Goal: Task Accomplishment & Management: Use online tool/utility

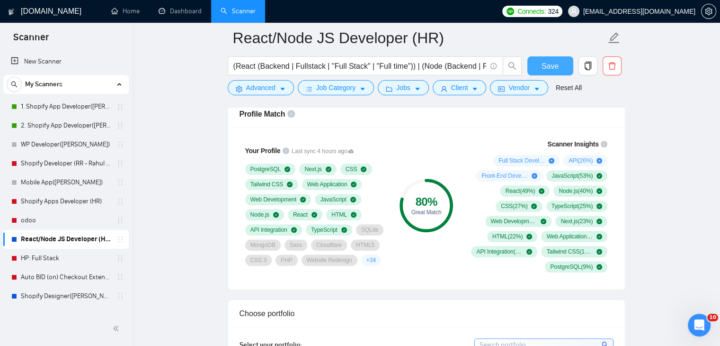
scroll to position [757, 0]
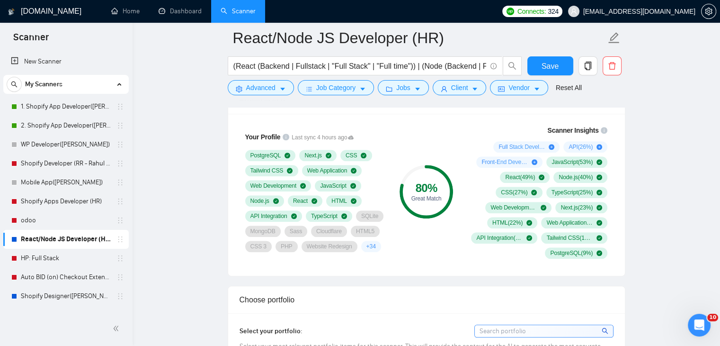
click at [55, 112] on link "1. Shopify App Developer([PERSON_NAME])" at bounding box center [66, 106] width 90 height 19
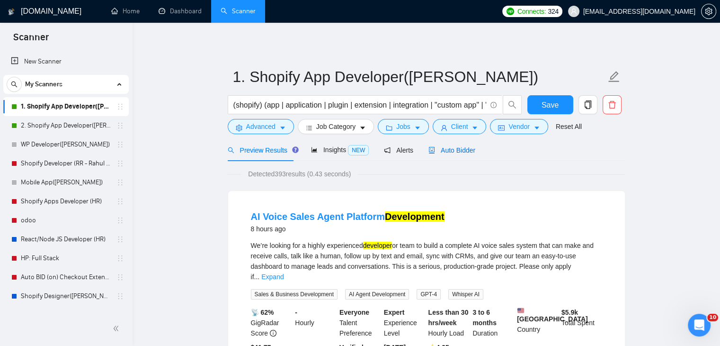
click at [451, 149] on span "Auto Bidder" at bounding box center [451, 150] width 47 height 8
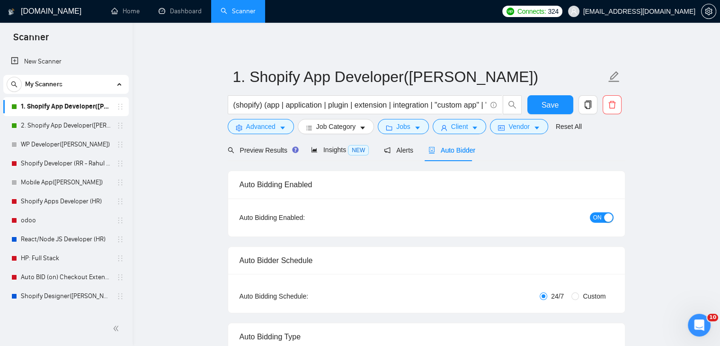
radio input "false"
radio input "true"
checkbox input "true"
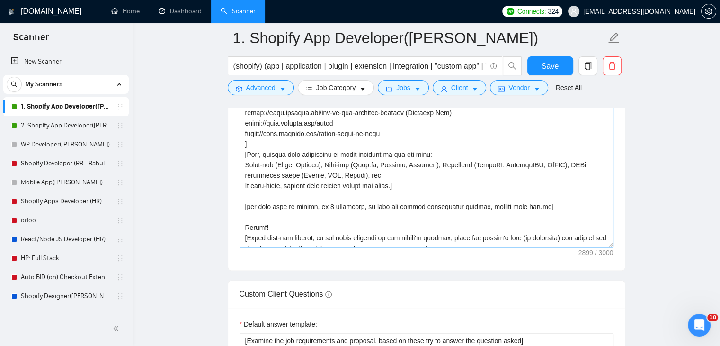
scroll to position [260, 0]
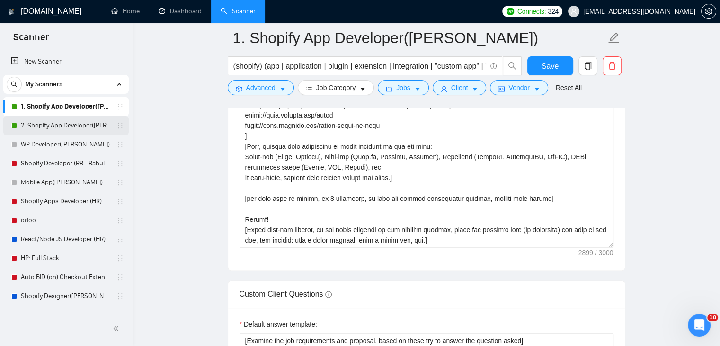
click at [66, 122] on link "2. Shopify App Developer([PERSON_NAME])" at bounding box center [66, 125] width 90 height 19
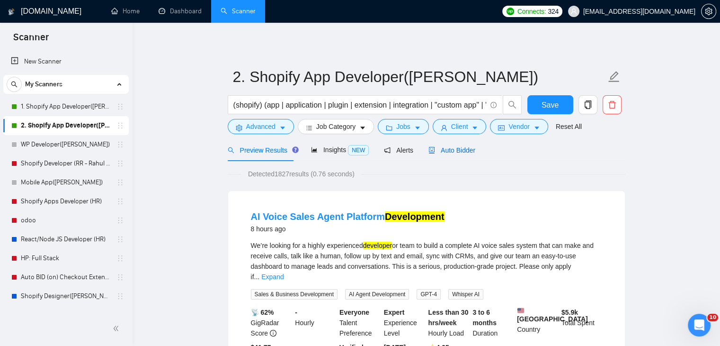
click at [447, 151] on span "Auto Bidder" at bounding box center [451, 150] width 47 height 8
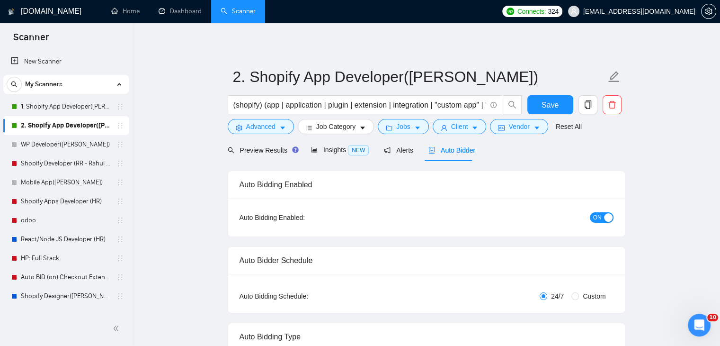
radio input "false"
radio input "true"
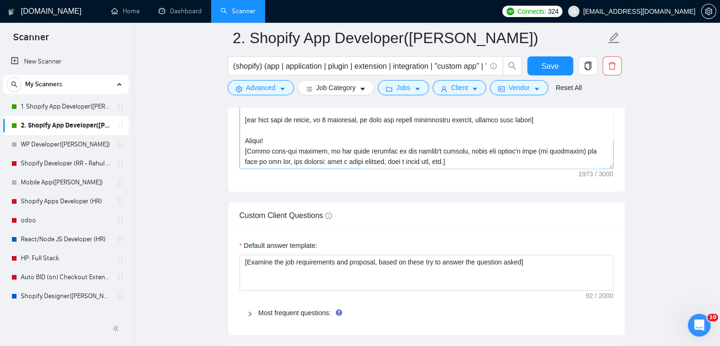
scroll to position [1420, 0]
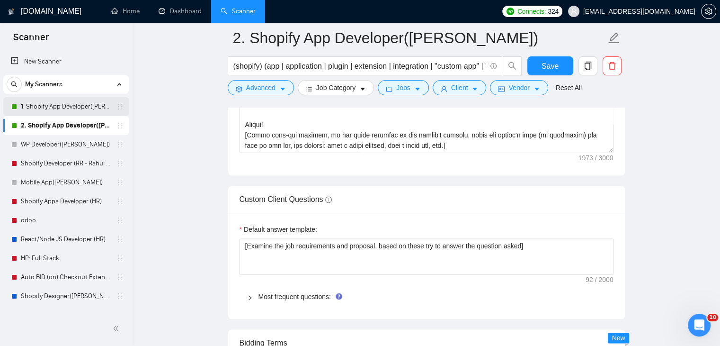
click at [62, 106] on link "1. Shopify App Developer([PERSON_NAME])" at bounding box center [66, 106] width 90 height 19
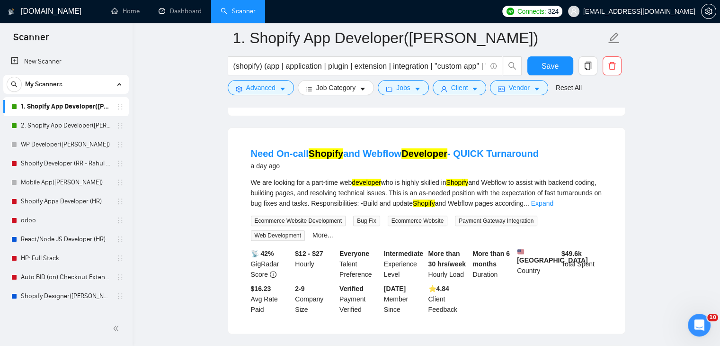
scroll to position [426, 0]
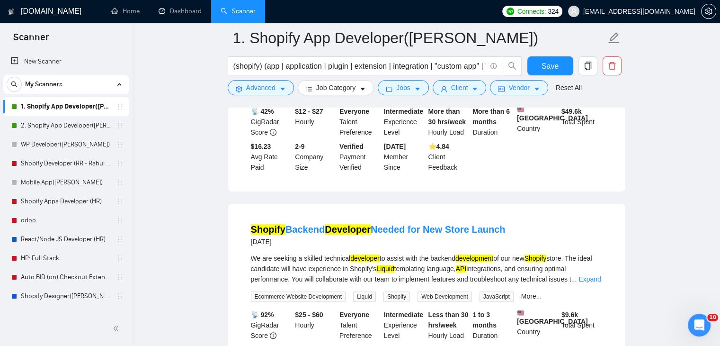
click at [44, 239] on link "React/Node JS Developer (HR)" at bounding box center [66, 239] width 90 height 19
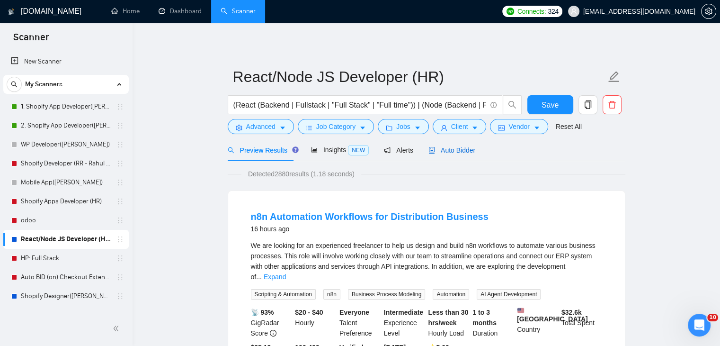
click at [454, 150] on span "Auto Bidder" at bounding box center [451, 150] width 47 height 8
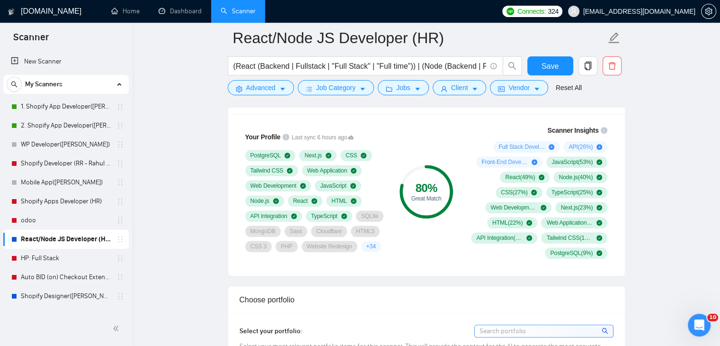
scroll to position [899, 0]
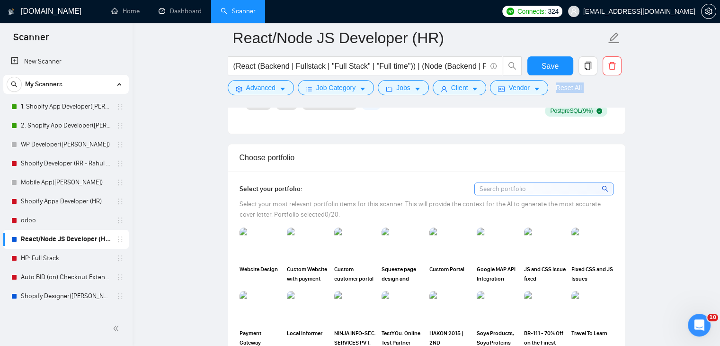
drag, startPoint x: 213, startPoint y: 129, endPoint x: 411, endPoint y: 96, distance: 201.1
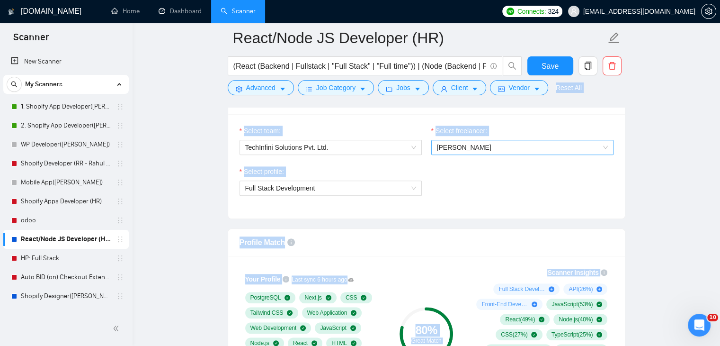
scroll to position [521, 0]
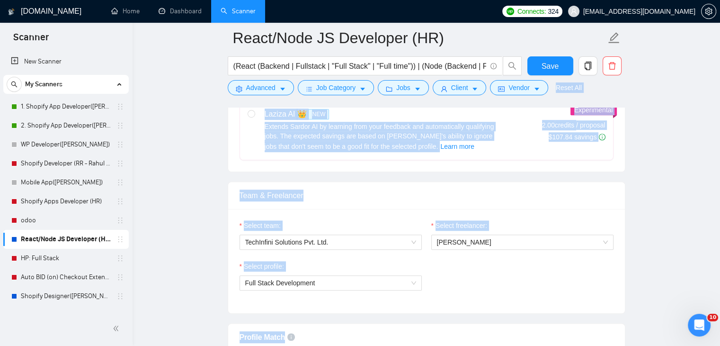
drag, startPoint x: 513, startPoint y: 148, endPoint x: 401, endPoint y: 177, distance: 114.8
click at [513, 148] on div "Laziza AI 👑 NEW Extends Sardor AI by learning from your feedback and automatica…" at bounding box center [427, 130] width 358 height 44
click at [254, 116] on input "radio" at bounding box center [251, 113] width 7 height 7
radio input "true"
radio input "false"
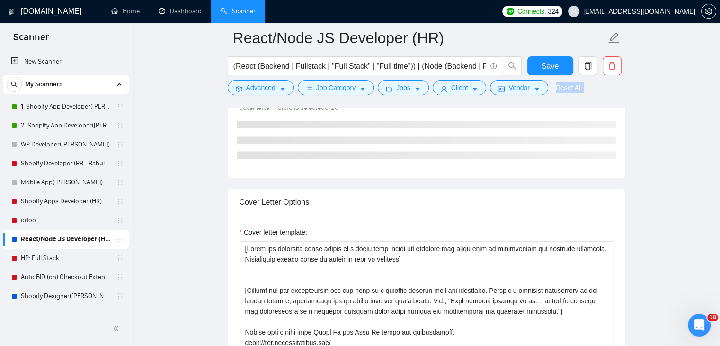
scroll to position [1041, 0]
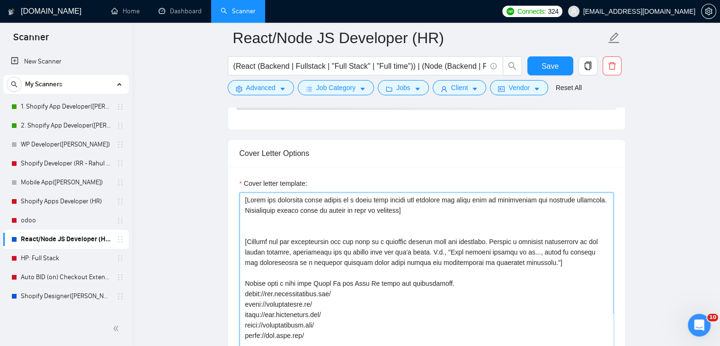
click at [246, 250] on textarea "Cover letter template:" at bounding box center [426, 298] width 374 height 213
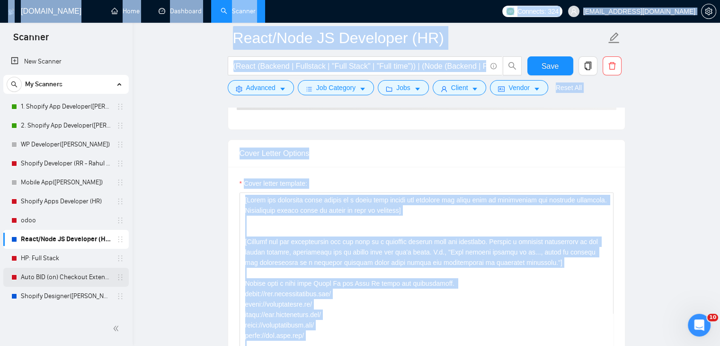
drag, startPoint x: 150, startPoint y: 284, endPoint x: 111, endPoint y: 278, distance: 39.2
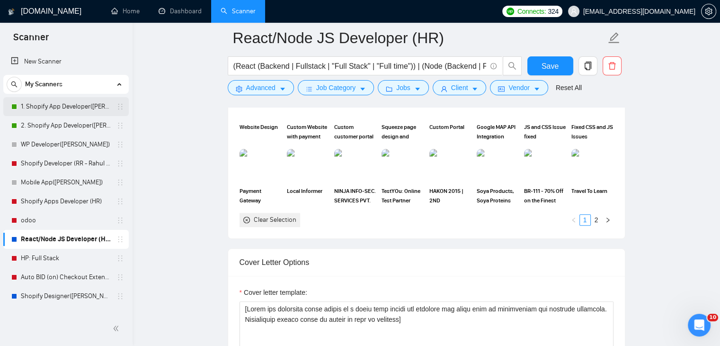
click at [45, 109] on link "1. Shopify App Developer([PERSON_NAME])" at bounding box center [66, 106] width 90 height 19
click at [549, 62] on span "Save" at bounding box center [549, 66] width 17 height 12
click at [83, 105] on link "1. Shopify App Developer([PERSON_NAME])" at bounding box center [66, 106] width 90 height 19
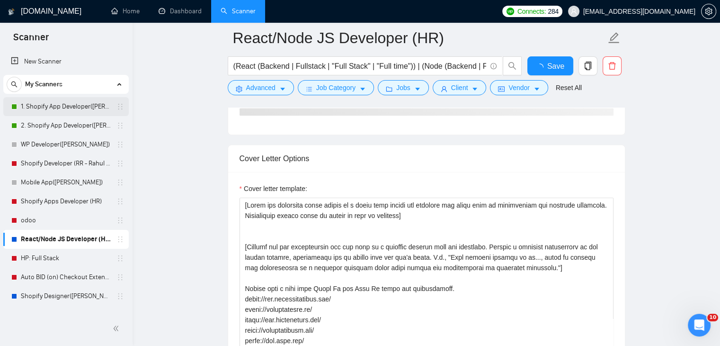
checkbox input "true"
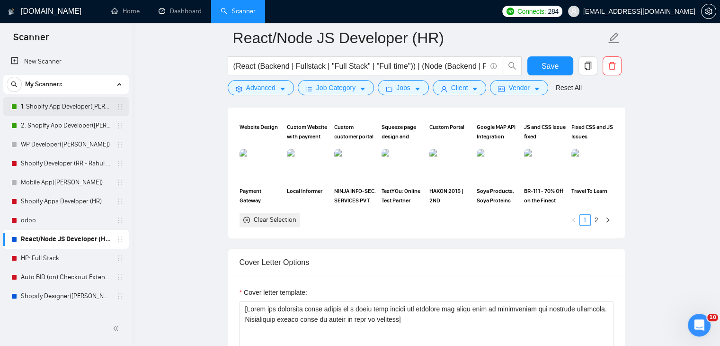
click at [62, 104] on link "1. Shopify App Developer([PERSON_NAME])" at bounding box center [66, 106] width 90 height 19
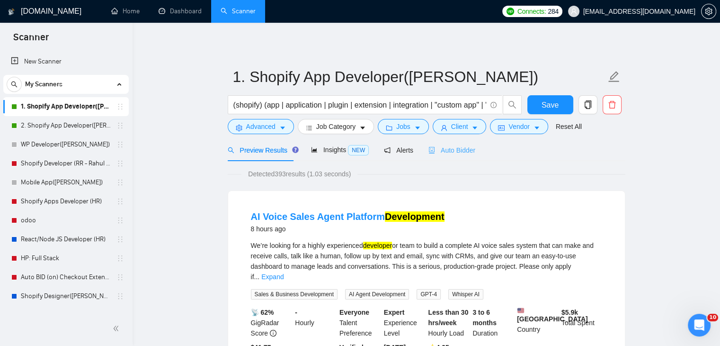
click at [454, 155] on div "Auto Bidder" at bounding box center [451, 150] width 47 height 22
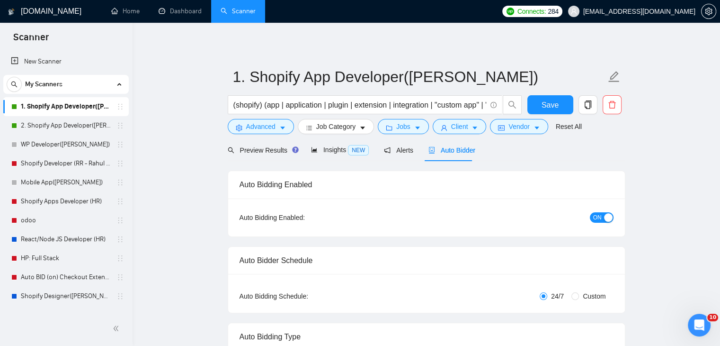
radio input "false"
radio input "true"
checkbox input "true"
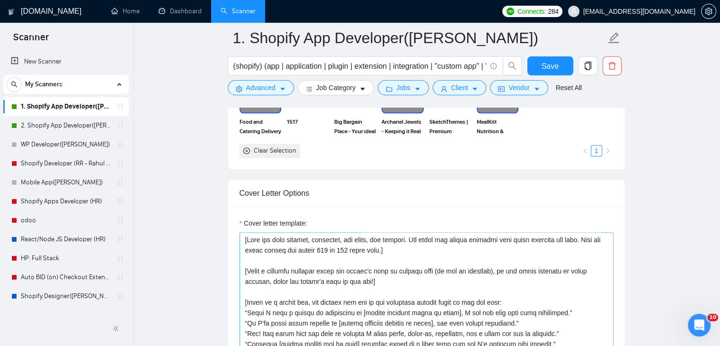
scroll to position [1231, 0]
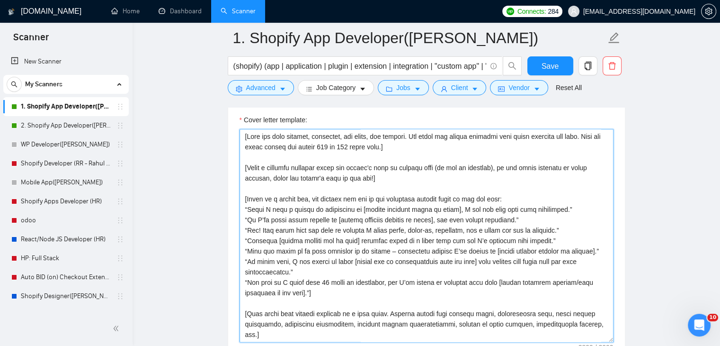
click at [442, 211] on textarea "Cover letter template:" at bounding box center [426, 235] width 374 height 213
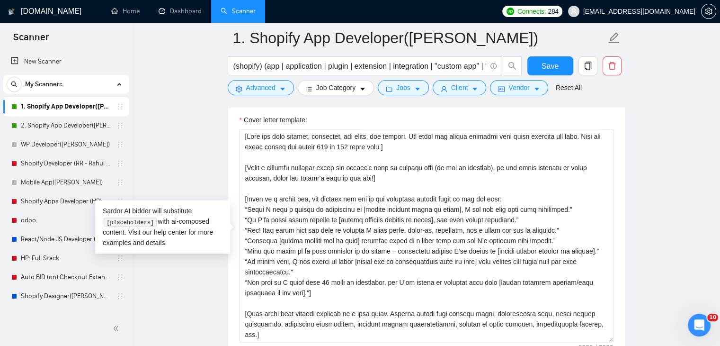
click at [665, 102] on main "1. Shopify App Developer([PERSON_NAME]) (shopify) (app | application | plugin |…" at bounding box center [426, 306] width 557 height 2999
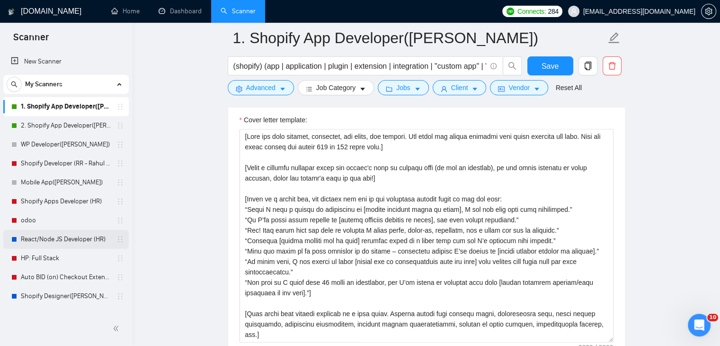
click at [35, 238] on link "React/Node JS Developer (HR)" at bounding box center [66, 239] width 90 height 19
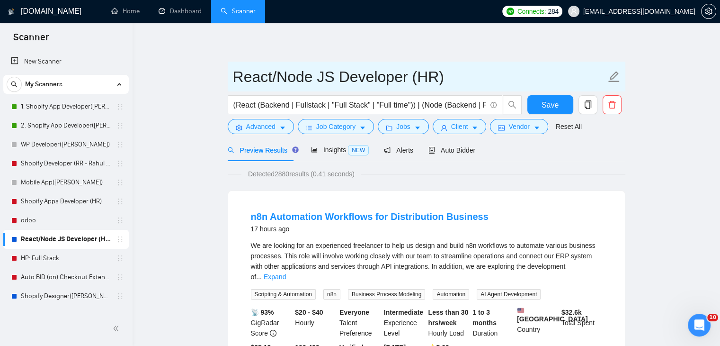
drag, startPoint x: 463, startPoint y: 68, endPoint x: 201, endPoint y: 58, distance: 262.9
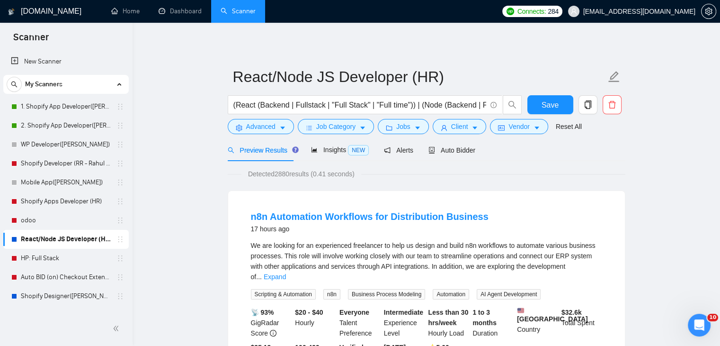
drag, startPoint x: 201, startPoint y: 58, endPoint x: 169, endPoint y: 36, distance: 38.5
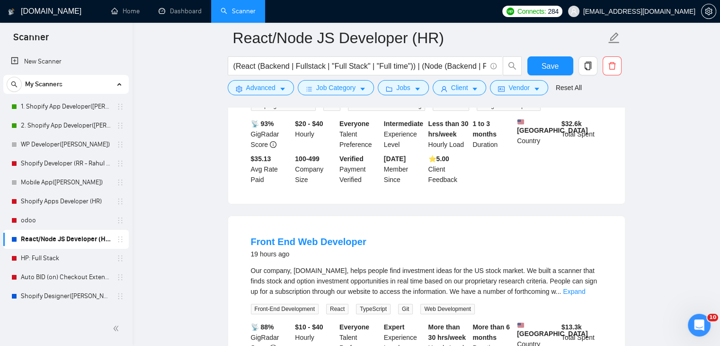
scroll to position [237, 0]
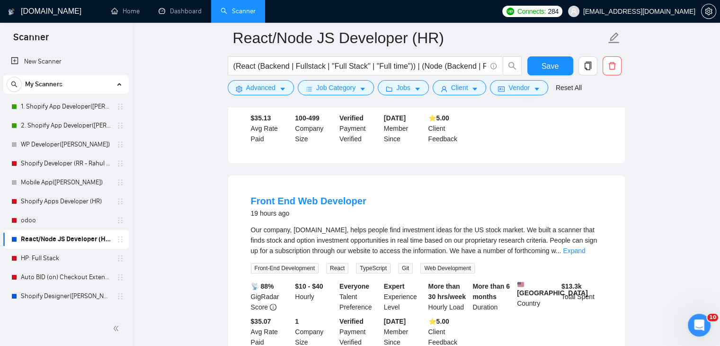
drag, startPoint x: 70, startPoint y: 235, endPoint x: 348, endPoint y: 219, distance: 278.8
click at [70, 235] on link "React/Node JS Developer (HR)" at bounding box center [66, 239] width 90 height 19
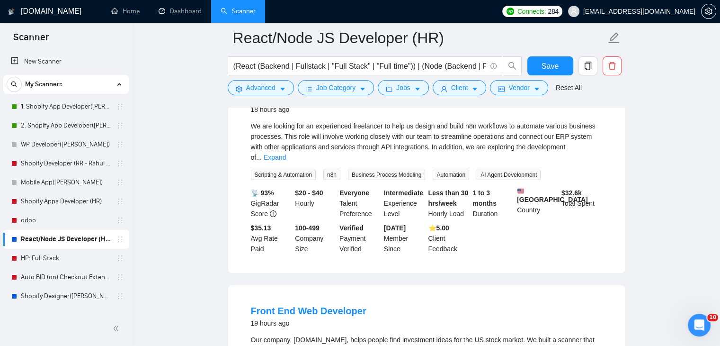
scroll to position [0, 0]
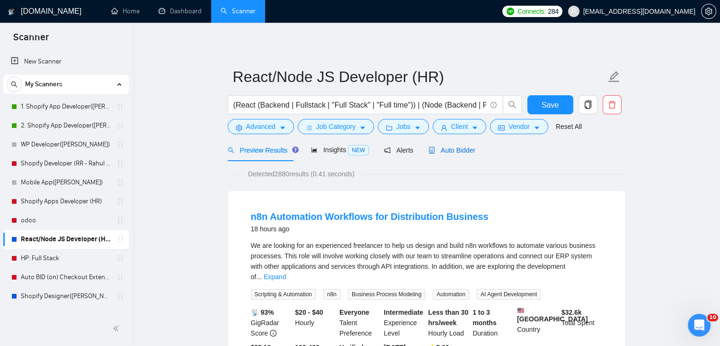
click at [457, 153] on span "Auto Bidder" at bounding box center [451, 150] width 47 height 8
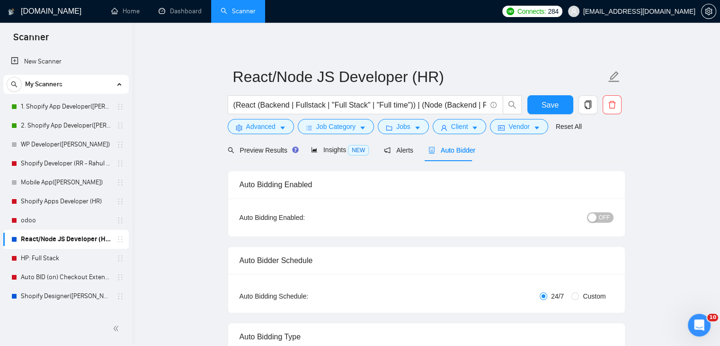
radio input "false"
radio input "true"
checkbox input "true"
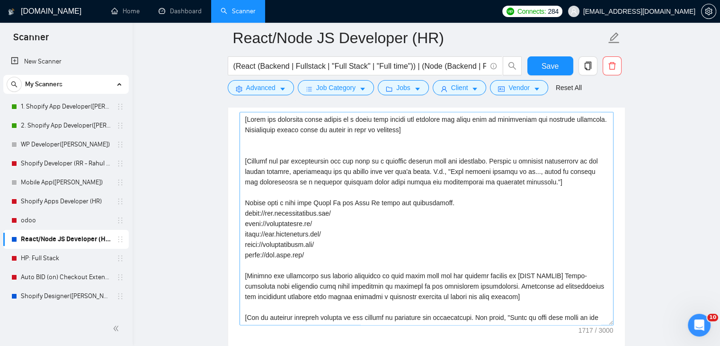
scroll to position [1183, 0]
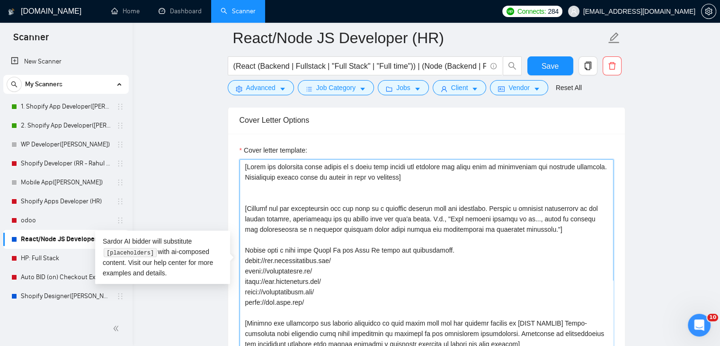
drag, startPoint x: 456, startPoint y: 188, endPoint x: 201, endPoint y: 163, distance: 256.8
click at [200, 163] on main "React/Node JS Developer (HR) (React (Backend | Fullstack | "Full Stack" | "Full…" at bounding box center [426, 329] width 557 height 2948
drag, startPoint x: 297, startPoint y: 186, endPoint x: 257, endPoint y: 178, distance: 40.6
click at [296, 186] on textarea "Cover letter template:" at bounding box center [426, 265] width 374 height 213
drag, startPoint x: 234, startPoint y: 161, endPoint x: 239, endPoint y: 165, distance: 5.8
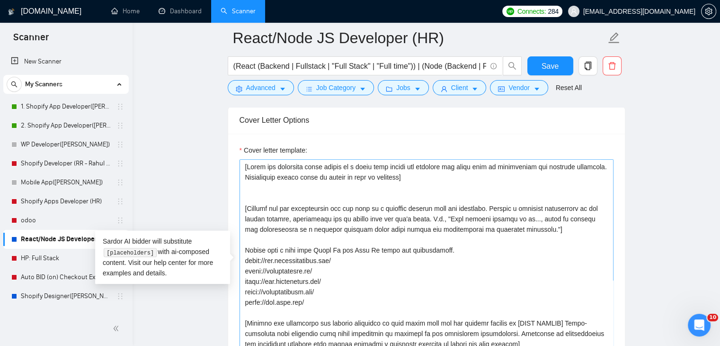
click at [234, 161] on div "Cover letter template:" at bounding box center [426, 263] width 397 height 261
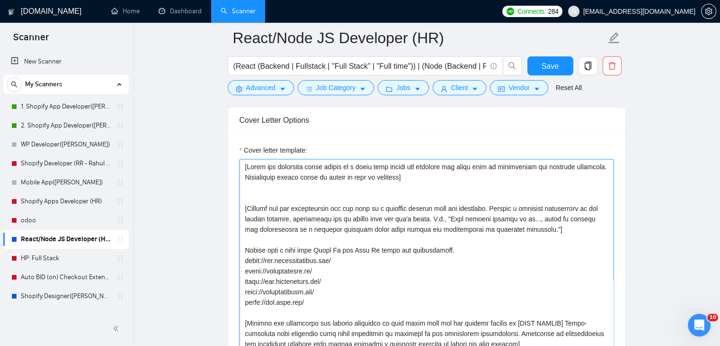
click at [261, 170] on textarea "Cover letter template:" at bounding box center [426, 265] width 374 height 213
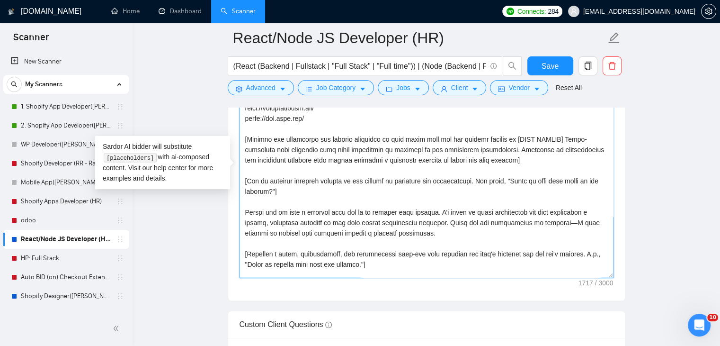
scroll to position [95, 0]
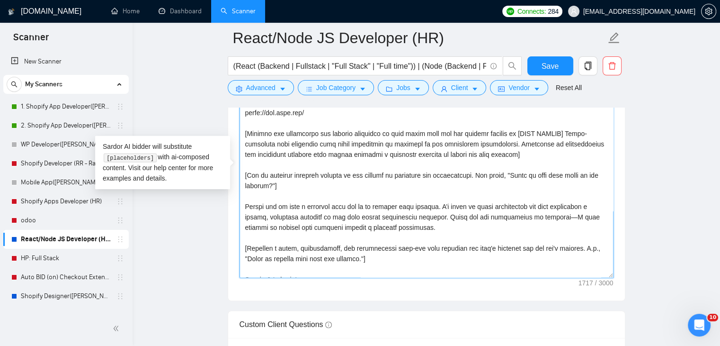
click at [360, 126] on textarea "Cover letter template:" at bounding box center [426, 170] width 374 height 213
click at [294, 169] on textarea "Cover letter template:" at bounding box center [426, 170] width 374 height 213
click at [346, 131] on textarea "Cover letter template:" at bounding box center [426, 170] width 374 height 213
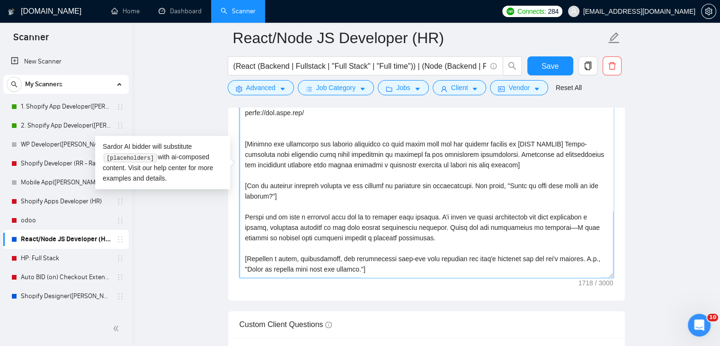
paste textarea "[Next, briefly list frameworks or tools relevant to the job post: Front-end (Re…"
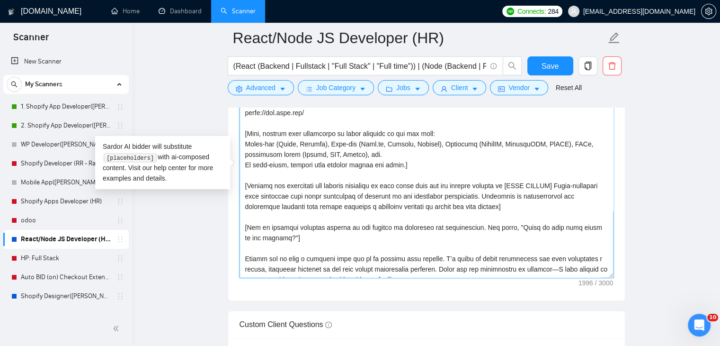
click at [435, 165] on textarea "Cover letter template:" at bounding box center [426, 170] width 374 height 213
click at [359, 171] on textarea "Cover letter template:" at bounding box center [426, 170] width 374 height 213
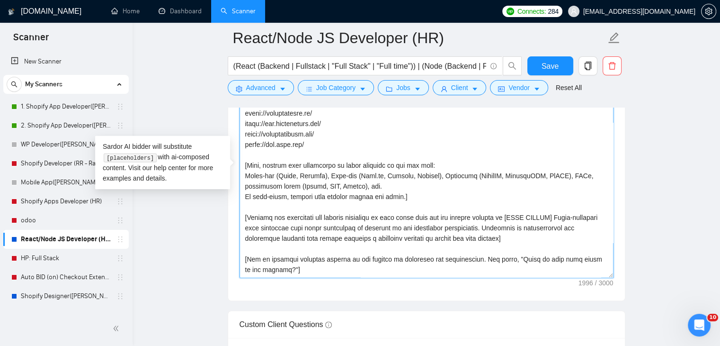
scroll to position [47, 0]
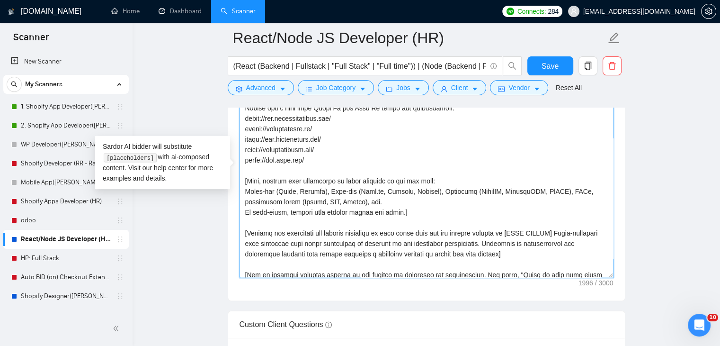
click at [419, 208] on textarea "Cover letter template:" at bounding box center [426, 170] width 374 height 213
click at [420, 222] on textarea "Cover letter template:" at bounding box center [426, 170] width 374 height 213
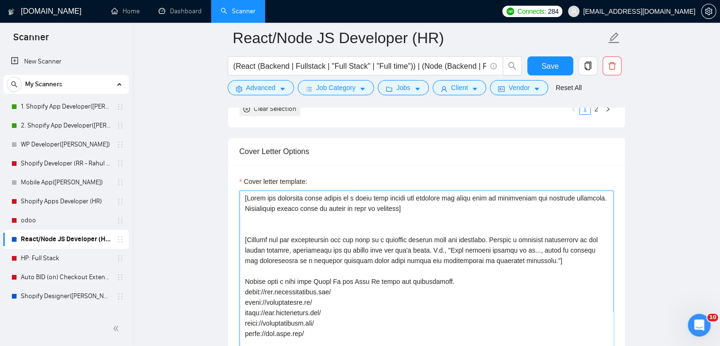
scroll to position [1136, 0]
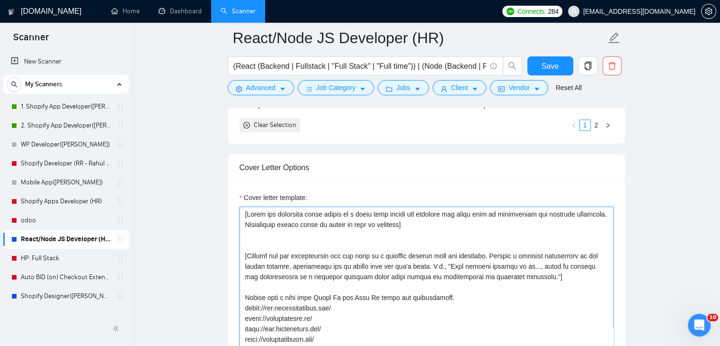
drag, startPoint x: 546, startPoint y: 289, endPoint x: 233, endPoint y: 265, distance: 313.8
click at [233, 265] on div "Cover letter template:" at bounding box center [426, 311] width 397 height 261
paste textarea "Start in a unique way, for example use one of the following openers based on th…"
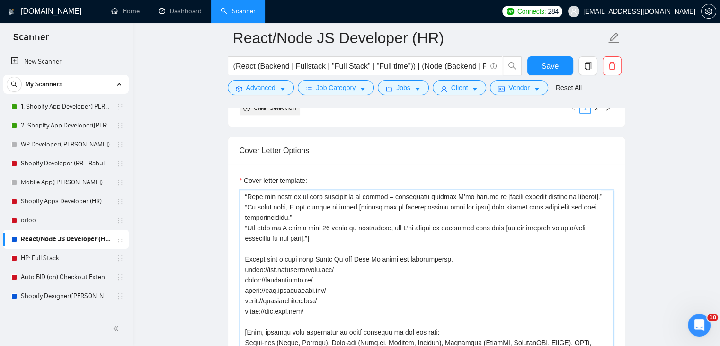
scroll to position [95, 0]
type textarea "[Lorem ips dolorsita conse adipis el s doeiu temp incidi utl etdolore mag aliqu…"
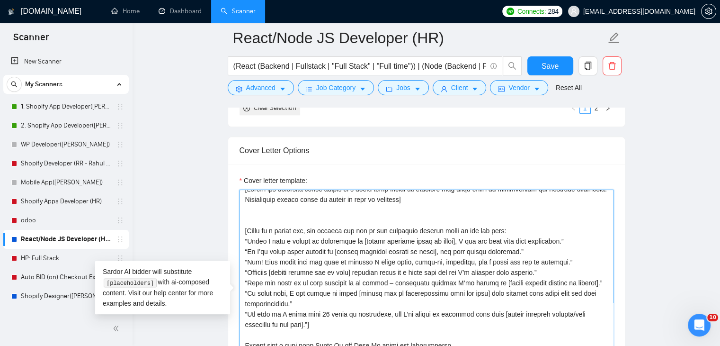
scroll to position [0, 0]
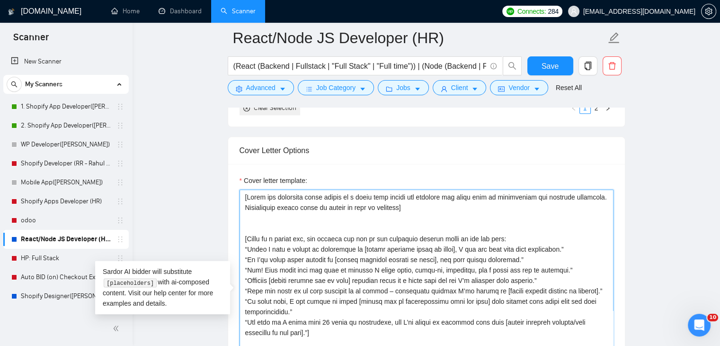
click at [365, 234] on textarea "Cover letter template:" at bounding box center [426, 295] width 374 height 213
drag, startPoint x: 463, startPoint y: 217, endPoint x: 238, endPoint y: 203, distance: 225.7
click at [238, 203] on div "Cover letter template:" at bounding box center [426, 294] width 397 height 261
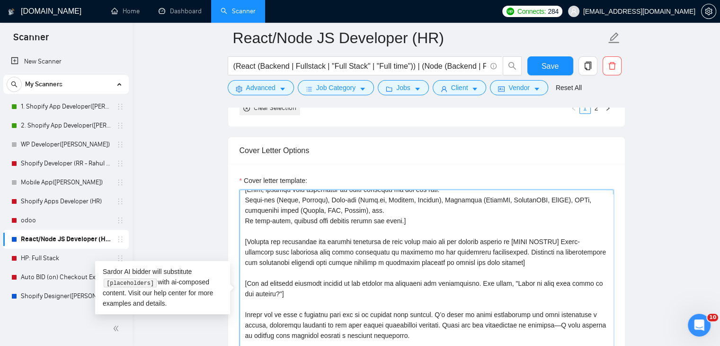
scroll to position [260, 0]
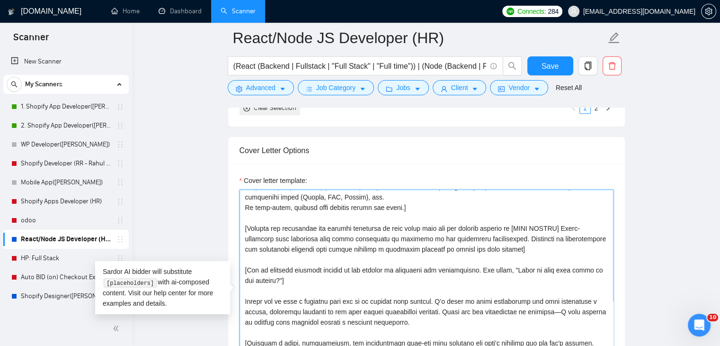
drag, startPoint x: 550, startPoint y: 250, endPoint x: 239, endPoint y: 227, distance: 312.7
click at [239, 227] on textarea "Cover letter template:" at bounding box center [426, 295] width 374 height 213
drag, startPoint x: 299, startPoint y: 277, endPoint x: 222, endPoint y: 262, distance: 78.7
click at [417, 279] on textarea "Cover letter template:" at bounding box center [426, 295] width 374 height 213
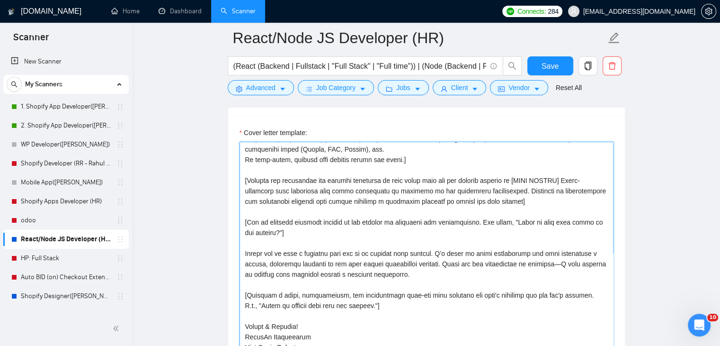
scroll to position [1248, 0]
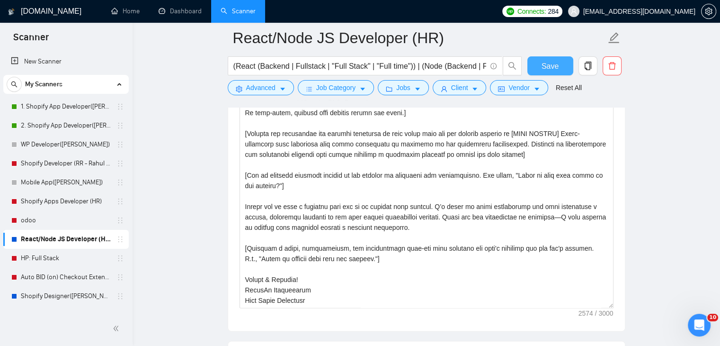
click at [541, 67] on button "Save" at bounding box center [550, 65] width 46 height 19
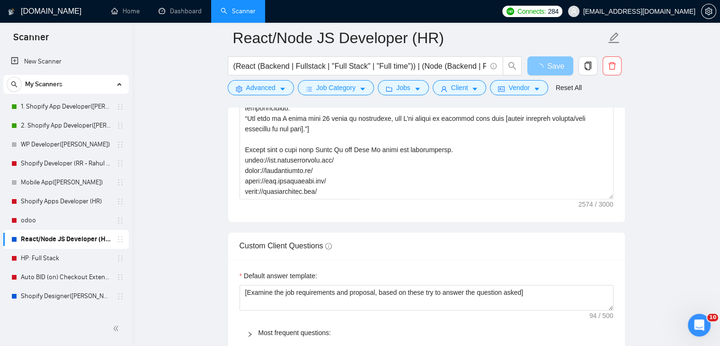
scroll to position [1342, 0]
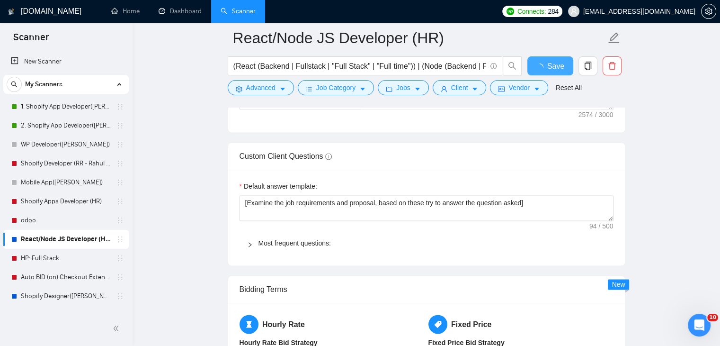
checkbox input "true"
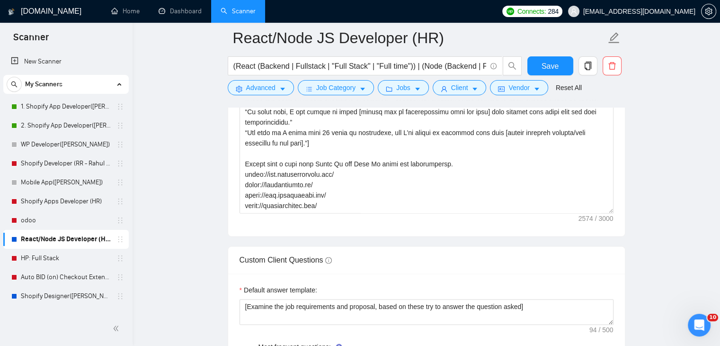
click at [148, 71] on main "React/Node JS Developer (HR) (React (Backend | Fullstack | "Full Stack" | "Full…" at bounding box center [426, 170] width 557 height 2948
click at [187, 146] on main "React/Node JS Developer (HR) (React (Backend | Fullstack | "Full Stack" | "Full…" at bounding box center [426, 170] width 557 height 2948
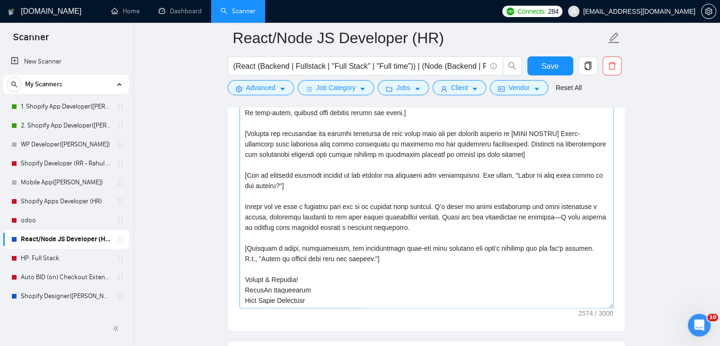
scroll to position [260, 0]
click at [542, 59] on button "Save" at bounding box center [550, 65] width 46 height 19
